Goal: Task Accomplishment & Management: Manage account settings

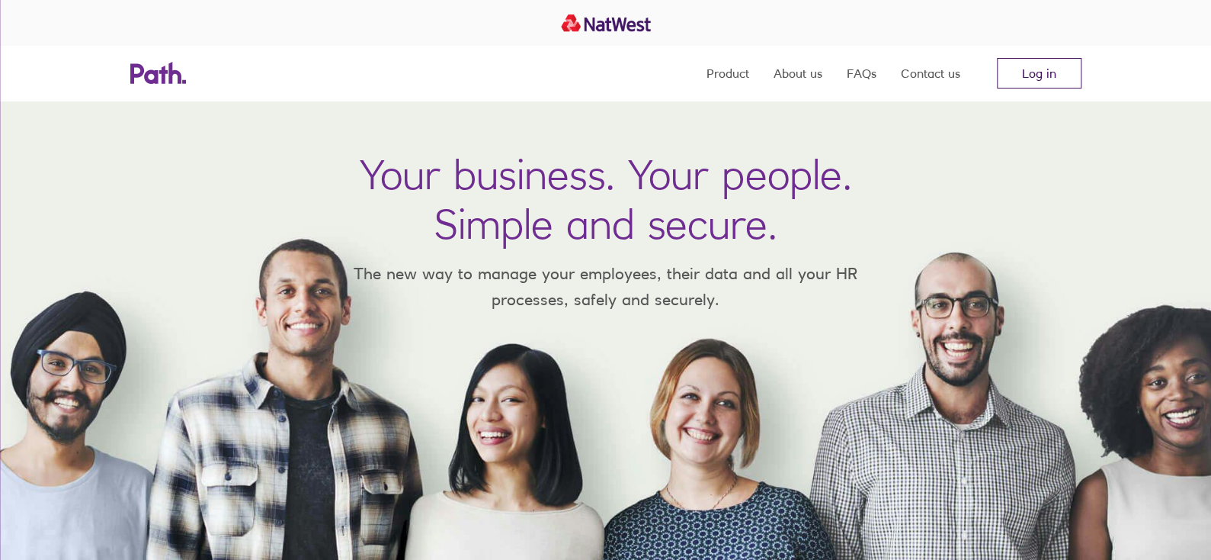
click at [1008, 79] on link "Log in" at bounding box center [1039, 73] width 85 height 30
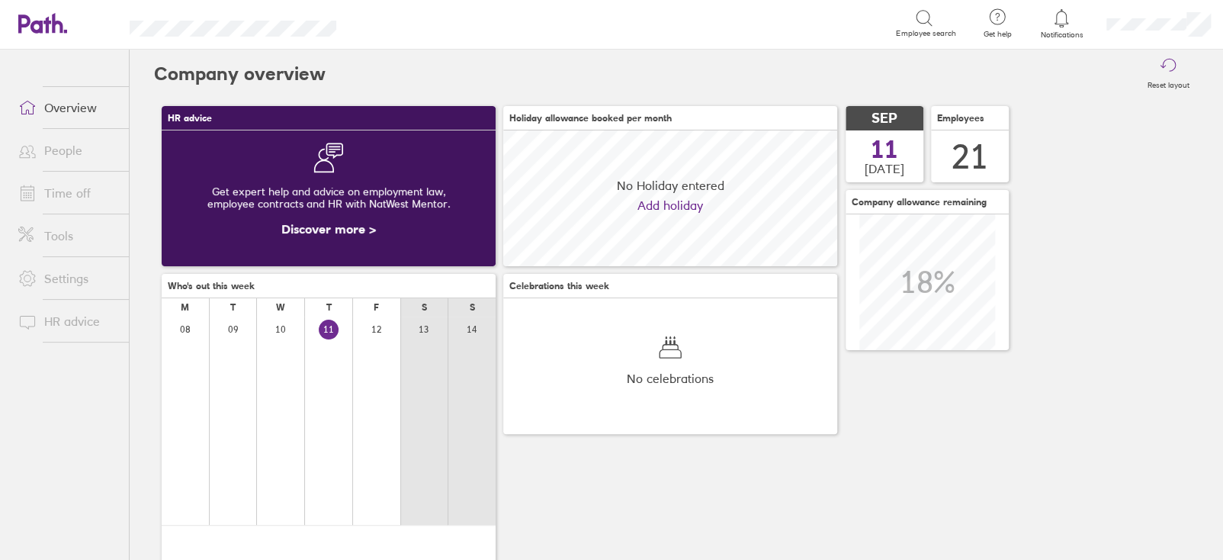
scroll to position [135, 333]
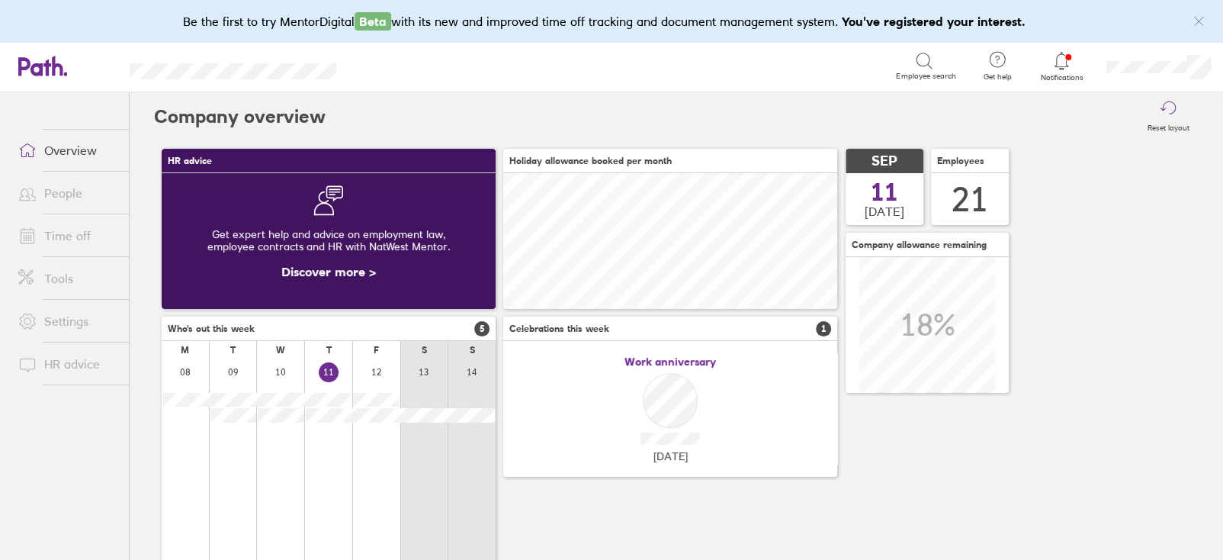
click at [89, 236] on link "Time off" at bounding box center [67, 235] width 123 height 30
